Goal: Information Seeking & Learning: Find specific fact

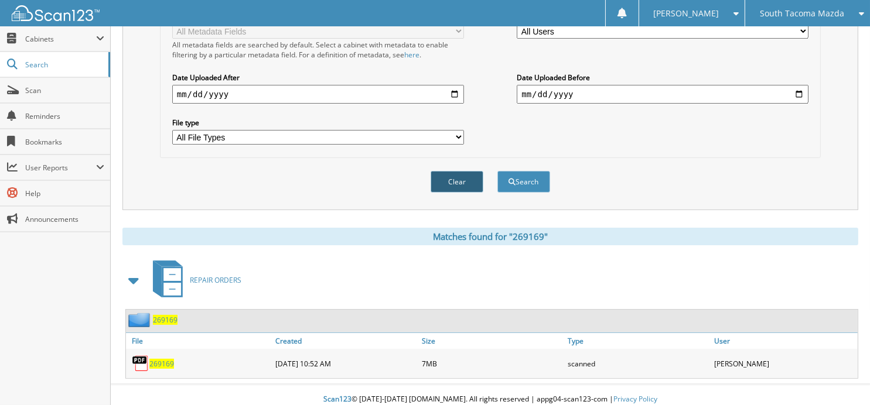
click at [458, 171] on button "Clear" at bounding box center [457, 182] width 53 height 22
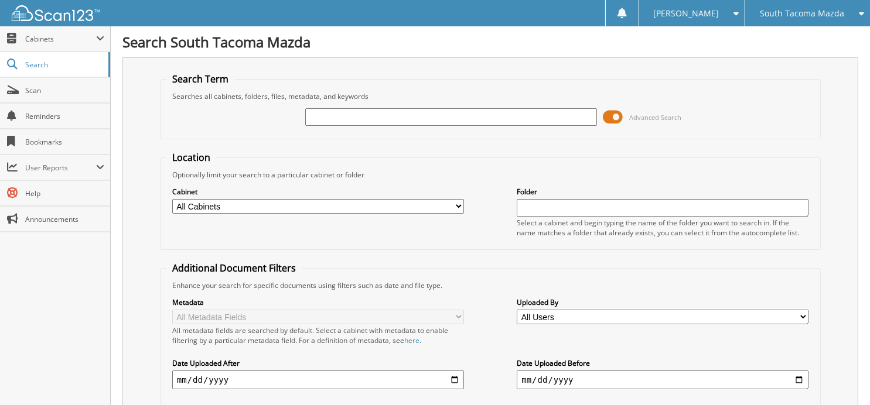
click at [395, 120] on input "text" at bounding box center [451, 117] width 292 height 18
type input "269198"
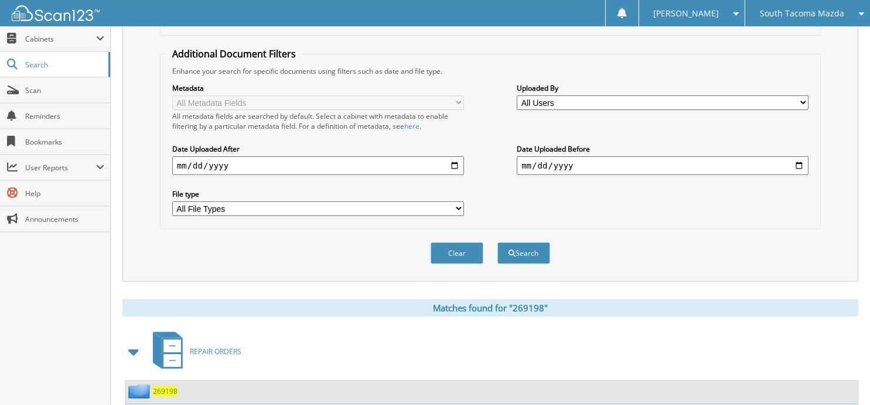
scroll to position [286, 0]
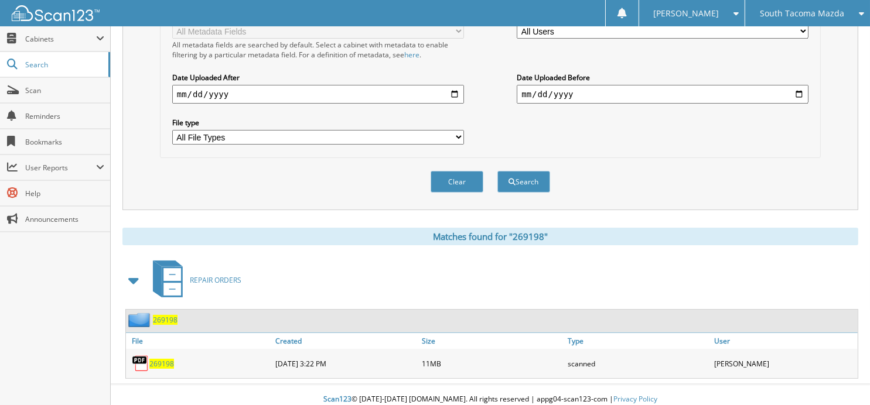
click at [153, 359] on span "269198" at bounding box center [161, 364] width 25 height 10
click at [449, 182] on button "Clear" at bounding box center [457, 182] width 53 height 22
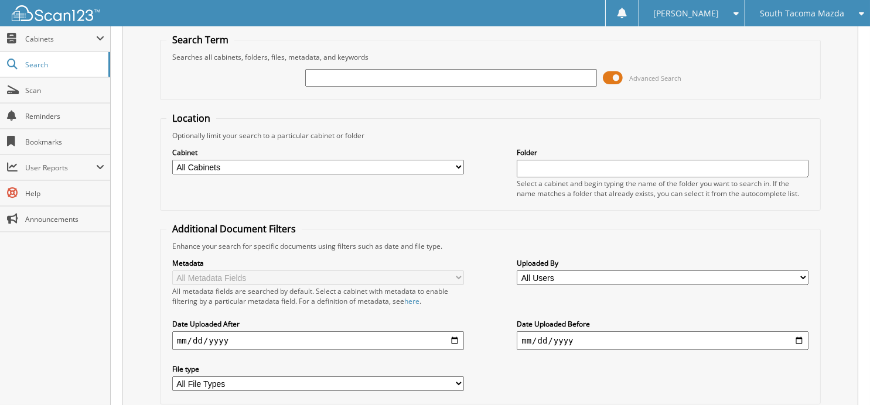
scroll to position [0, 0]
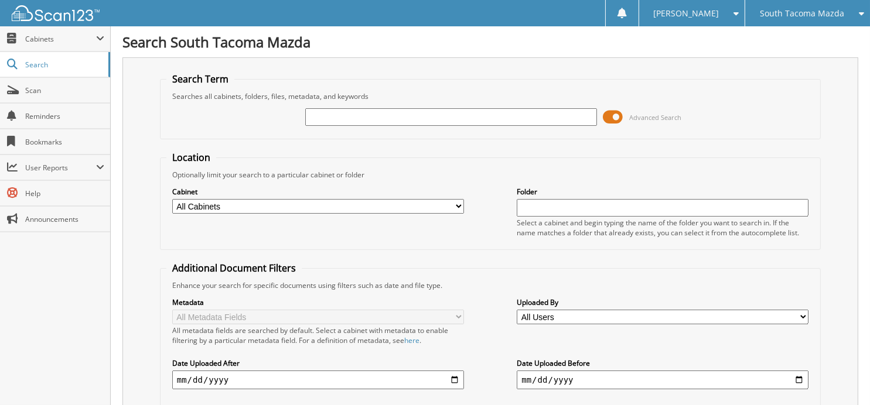
click at [483, 115] on input "text" at bounding box center [451, 117] width 292 height 18
type input "269404"
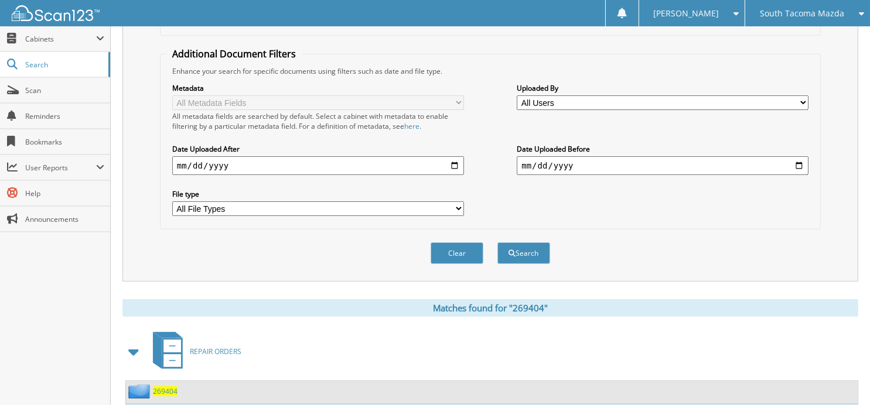
scroll to position [286, 0]
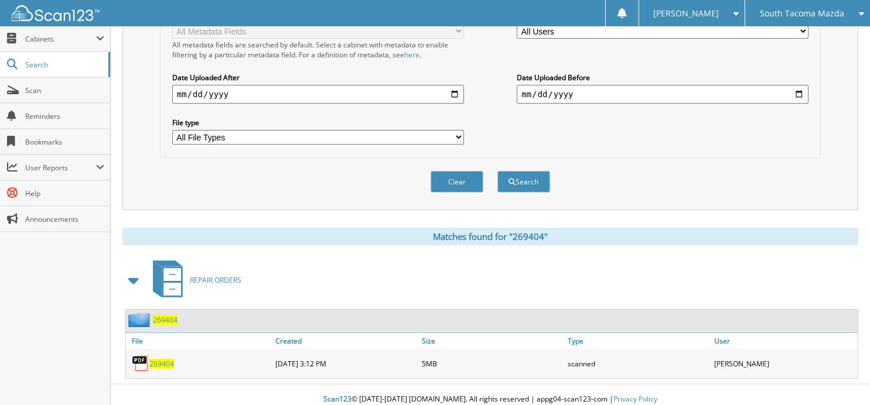
click at [159, 360] on div "269404" at bounding box center [199, 363] width 146 height 23
click at [161, 359] on span "269404" at bounding box center [161, 364] width 25 height 10
click at [452, 171] on button "Clear" at bounding box center [457, 182] width 53 height 22
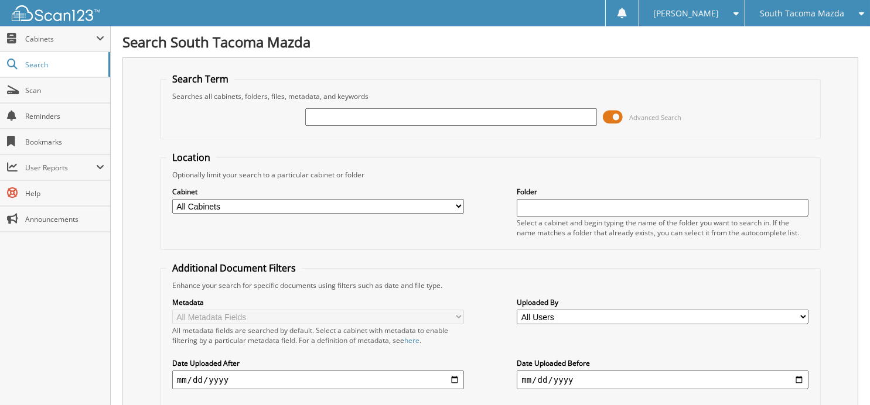
scroll to position [0, 0]
click at [412, 109] on input "text" at bounding box center [451, 117] width 292 height 18
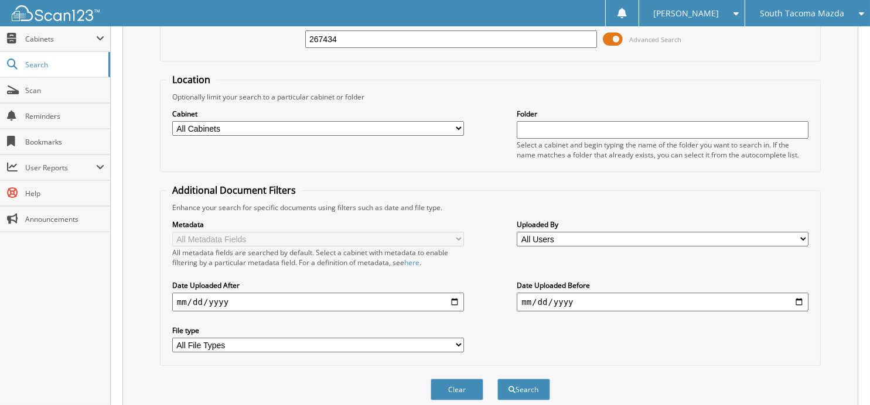
scroll to position [117, 0]
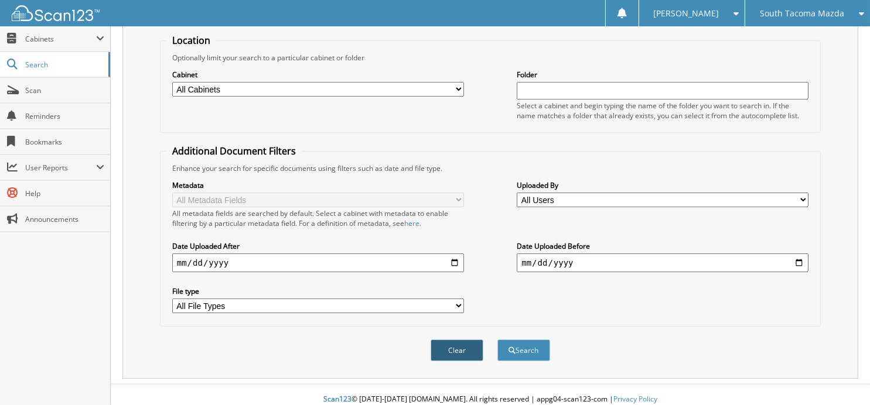
type input "267434"
click at [462, 342] on button "Clear" at bounding box center [457, 351] width 53 height 22
drag, startPoint x: 798, startPoint y: 397, endPoint x: 825, endPoint y: 397, distance: 26.4
click at [798, 398] on div "Scan123 © 1996-2025 scan123.com. All rights reserved | appg04-scan123-com | Pri…" at bounding box center [490, 399] width 759 height 29
click at [496, 99] on div "Cabinet All Cabinets ESSENTIAL CAR CARE MAZDA VIP PARTS RECALLS REPAIR ORDERS" at bounding box center [490, 95] width 648 height 64
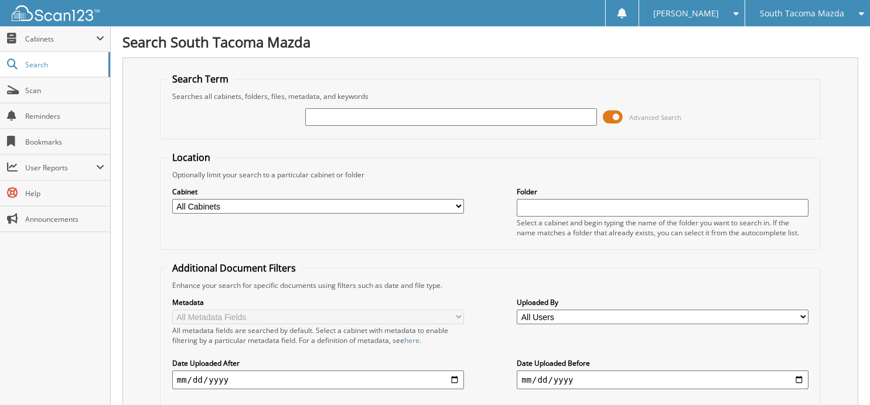
scroll to position [0, 0]
click at [448, 118] on input "text" at bounding box center [451, 117] width 292 height 18
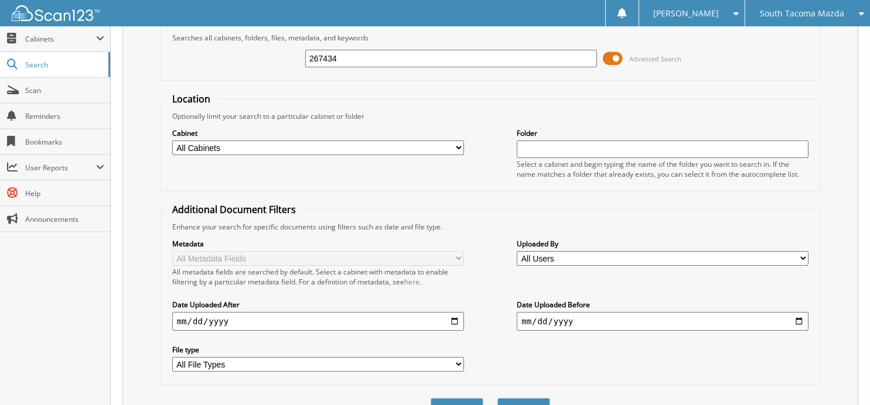
scroll to position [117, 0]
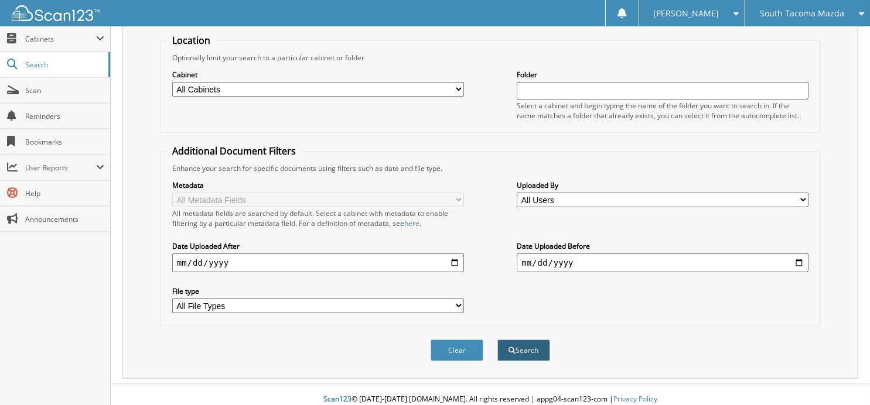
type input "267434"
click at [528, 340] on button "Search" at bounding box center [523, 351] width 53 height 22
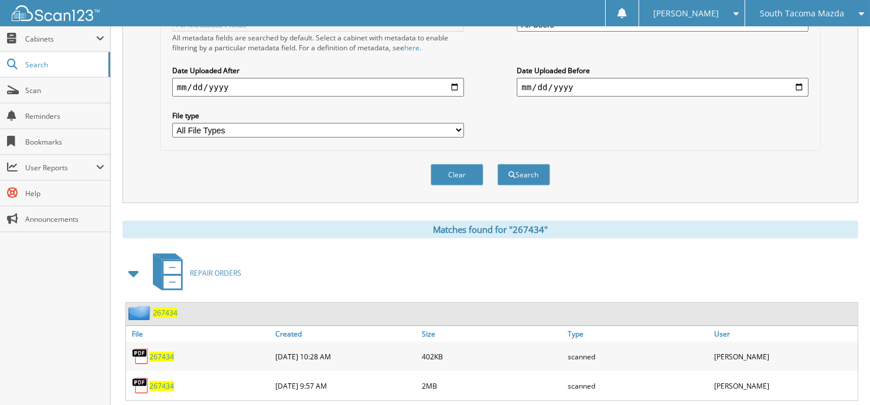
scroll to position [315, 0]
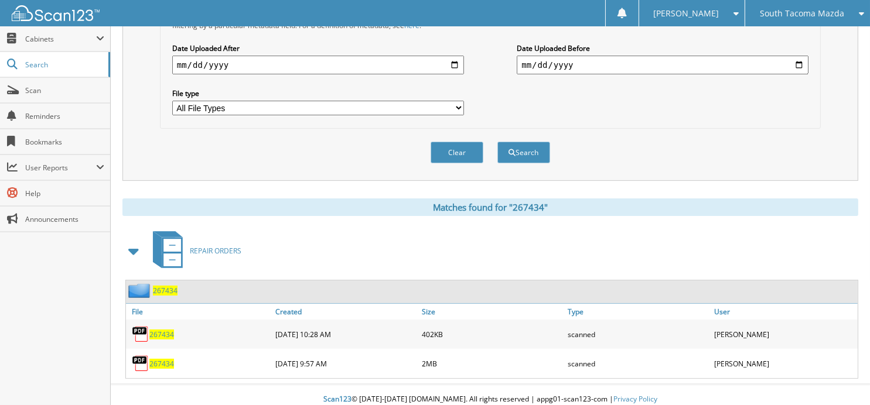
click at [161, 330] on span "267434" at bounding box center [161, 335] width 25 height 10
click at [158, 330] on span "267434" at bounding box center [161, 335] width 25 height 10
click at [156, 359] on span "267434" at bounding box center [161, 364] width 25 height 10
click at [161, 359] on span "267434" at bounding box center [161, 364] width 25 height 10
click at [759, 264] on div "REPAIR ORDERS" at bounding box center [490, 251] width 736 height 46
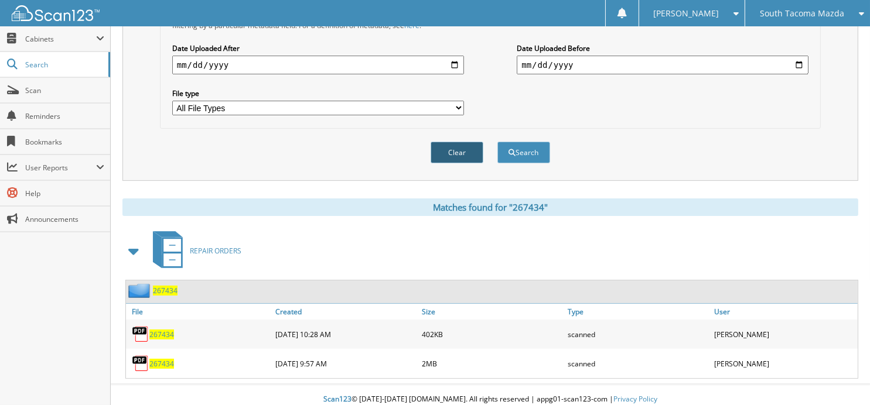
click at [437, 143] on button "Clear" at bounding box center [457, 153] width 53 height 22
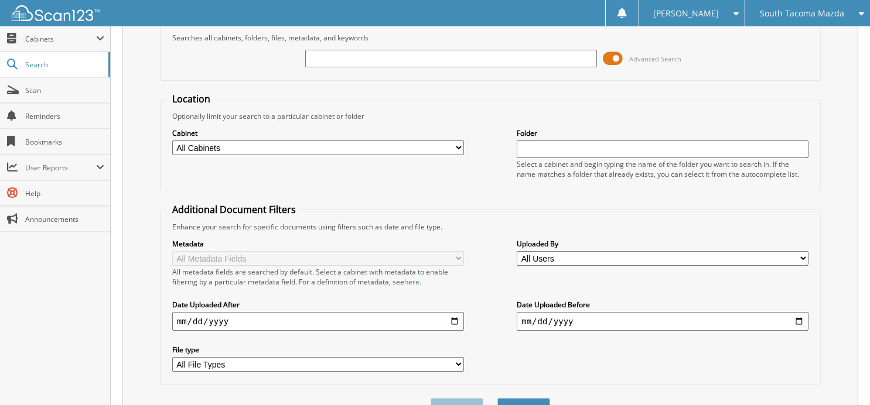
scroll to position [0, 0]
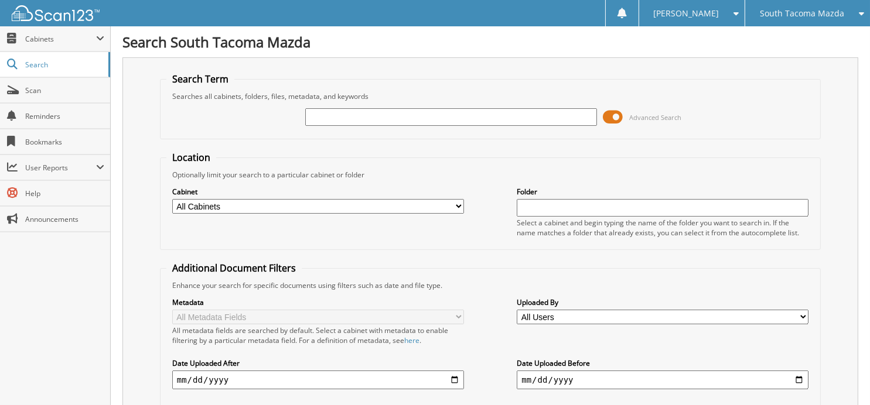
click at [407, 121] on input "text" at bounding box center [451, 117] width 292 height 18
type input "269408"
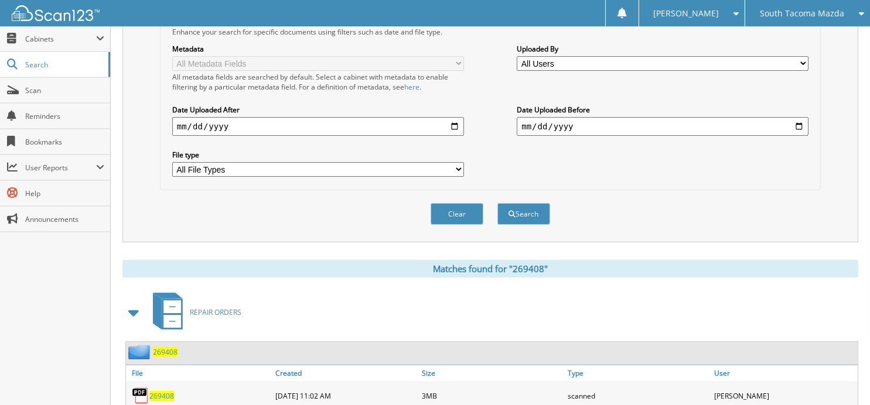
scroll to position [286, 0]
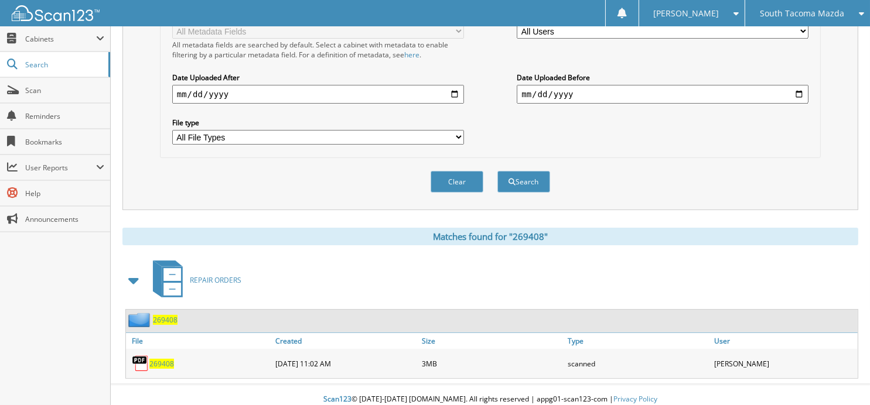
click at [163, 359] on span "269408" at bounding box center [161, 364] width 25 height 10
